Goal: Information Seeking & Learning: Check status

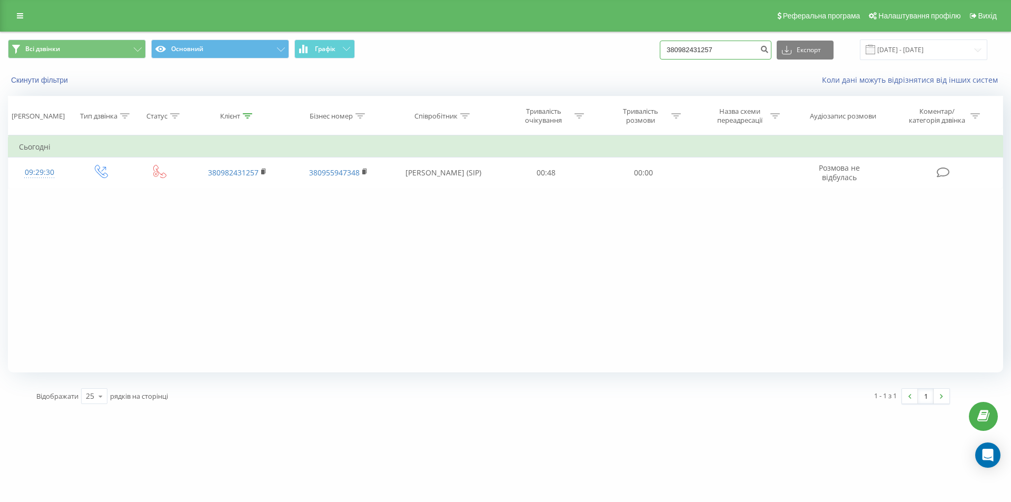
click at [699, 50] on input "380982431257" at bounding box center [716, 50] width 112 height 19
paste input "60030481"
type input "380960030481"
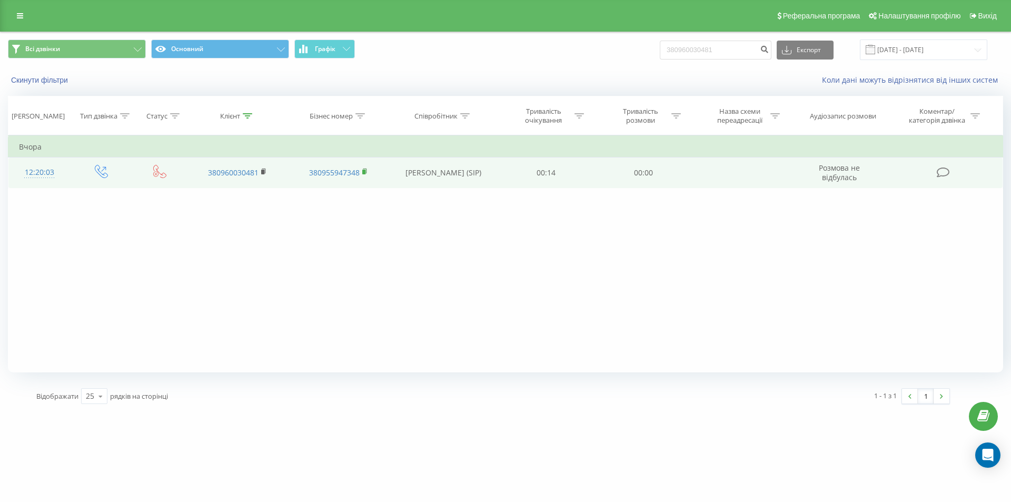
click at [367, 171] on icon at bounding box center [365, 171] width 6 height 7
